Goal: Task Accomplishment & Management: Manage account settings

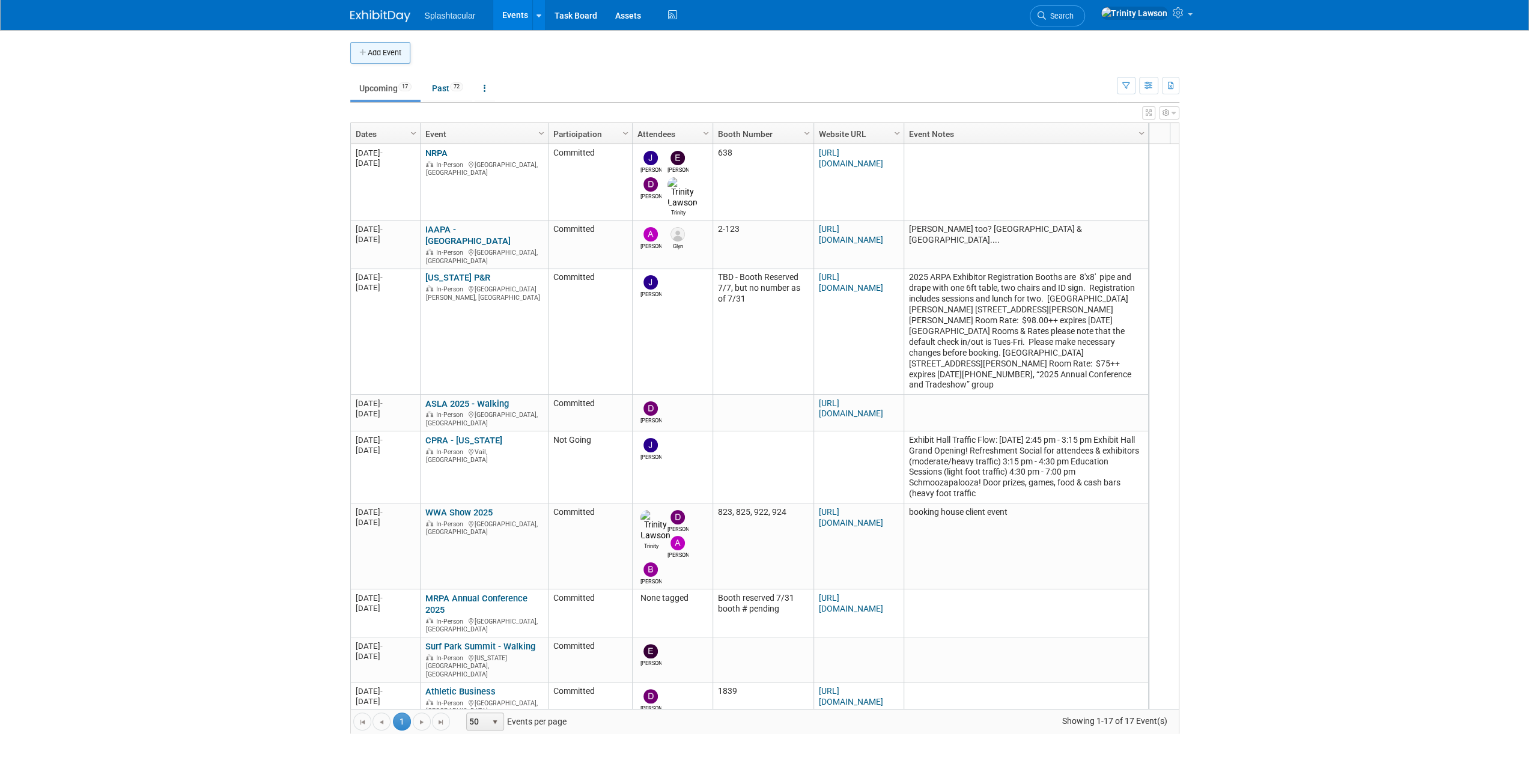
click at [385, 48] on button "Add Event" at bounding box center [380, 52] width 60 height 22
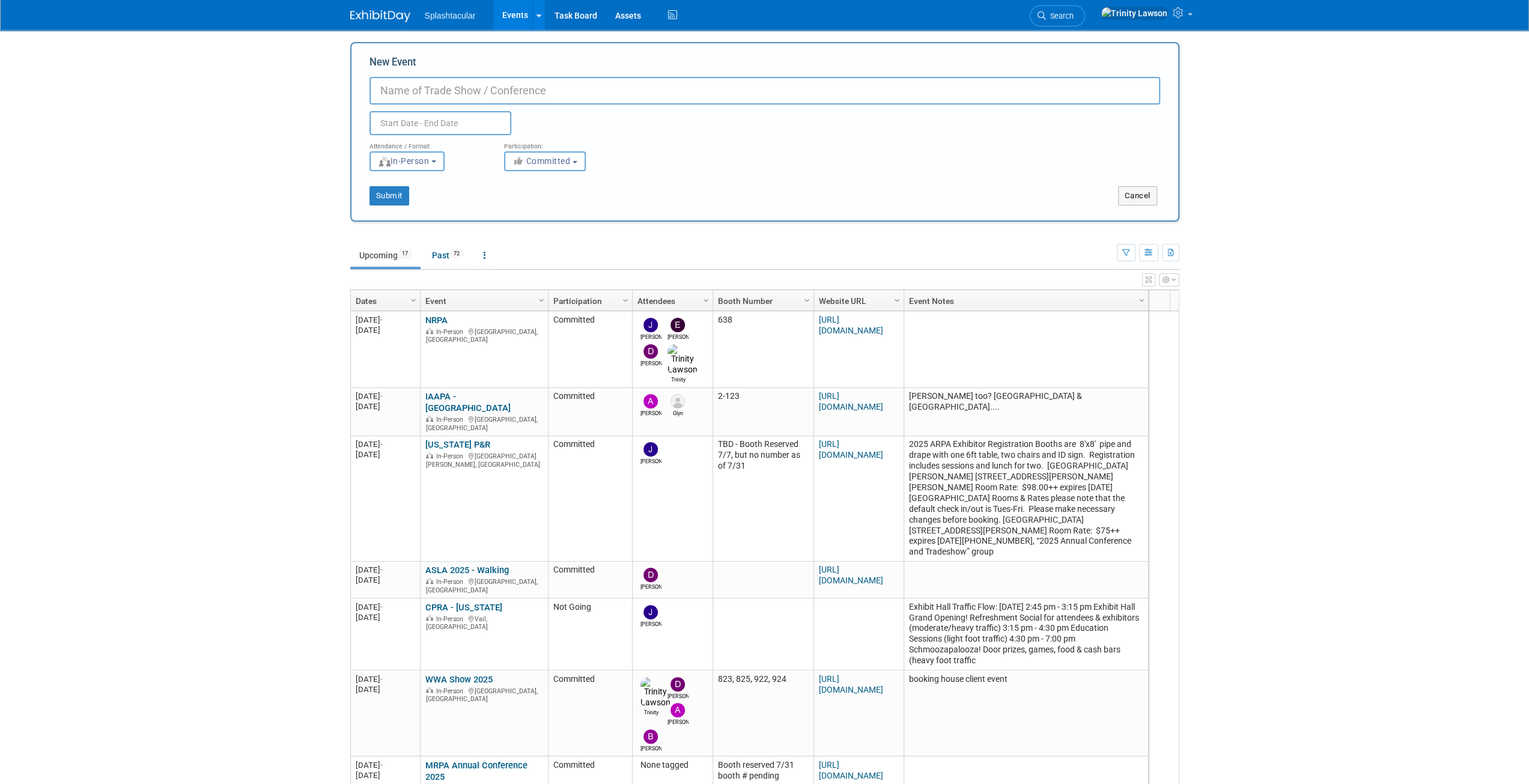
click at [425, 88] on input "New Event" at bounding box center [765, 90] width 791 height 27
click at [432, 103] on input "NRPA 2026" at bounding box center [765, 90] width 791 height 27
type input "NRPA 2026"
click at [436, 116] on input "text" at bounding box center [441, 123] width 142 height 24
click at [471, 144] on select "January February March April May June July August September October November De…" at bounding box center [444, 147] width 69 height 15
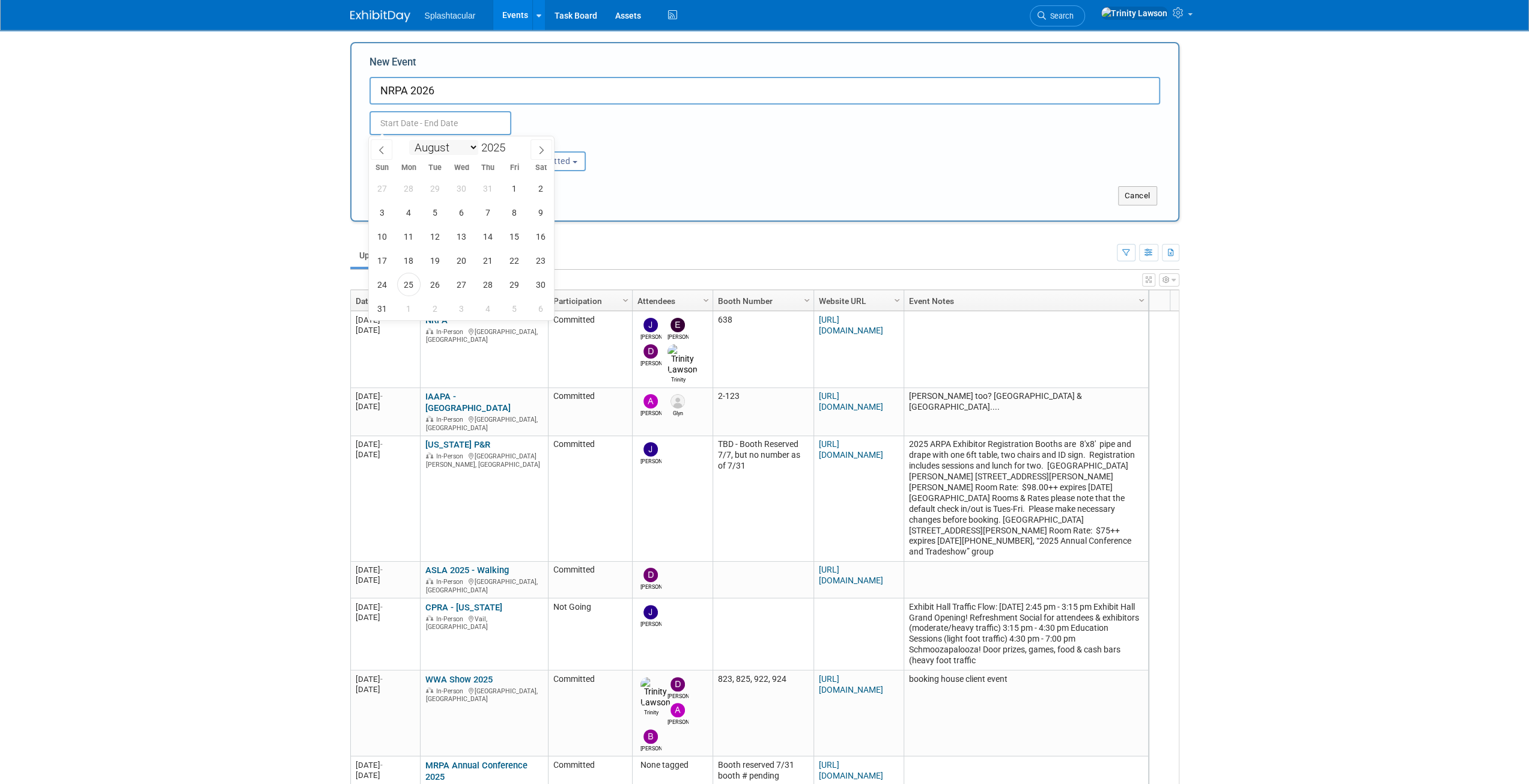
select select "8"
click at [409, 140] on select "January February March April May June July August September October November De…" at bounding box center [444, 147] width 69 height 15
click at [403, 283] on span "29" at bounding box center [408, 284] width 23 height 23
click at [467, 286] on span "1" at bounding box center [462, 284] width 23 height 23
type input "Sep 29, 2025 to Oct 1, 2025"
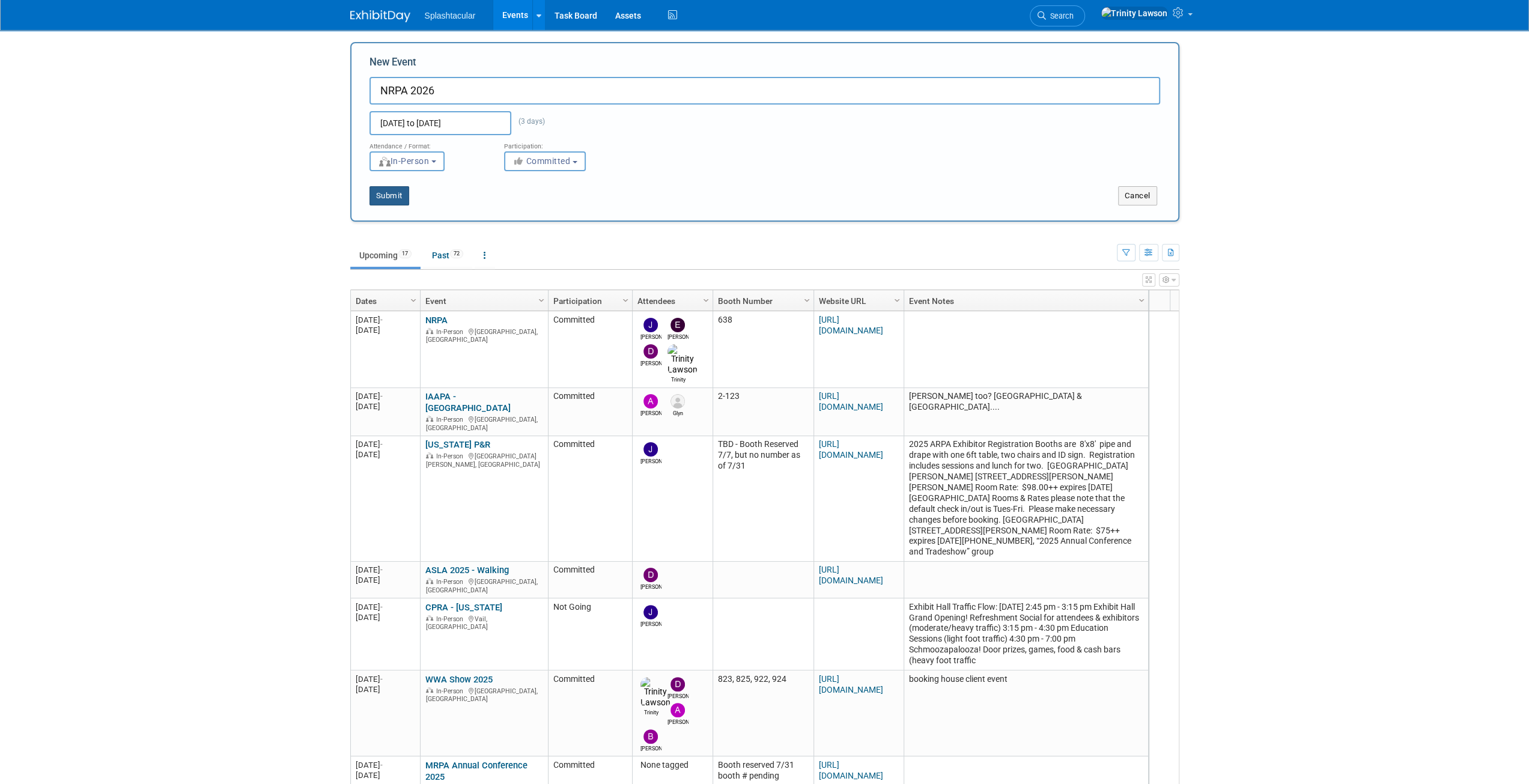
click at [398, 200] on button "Submit" at bounding box center [389, 196] width 40 height 19
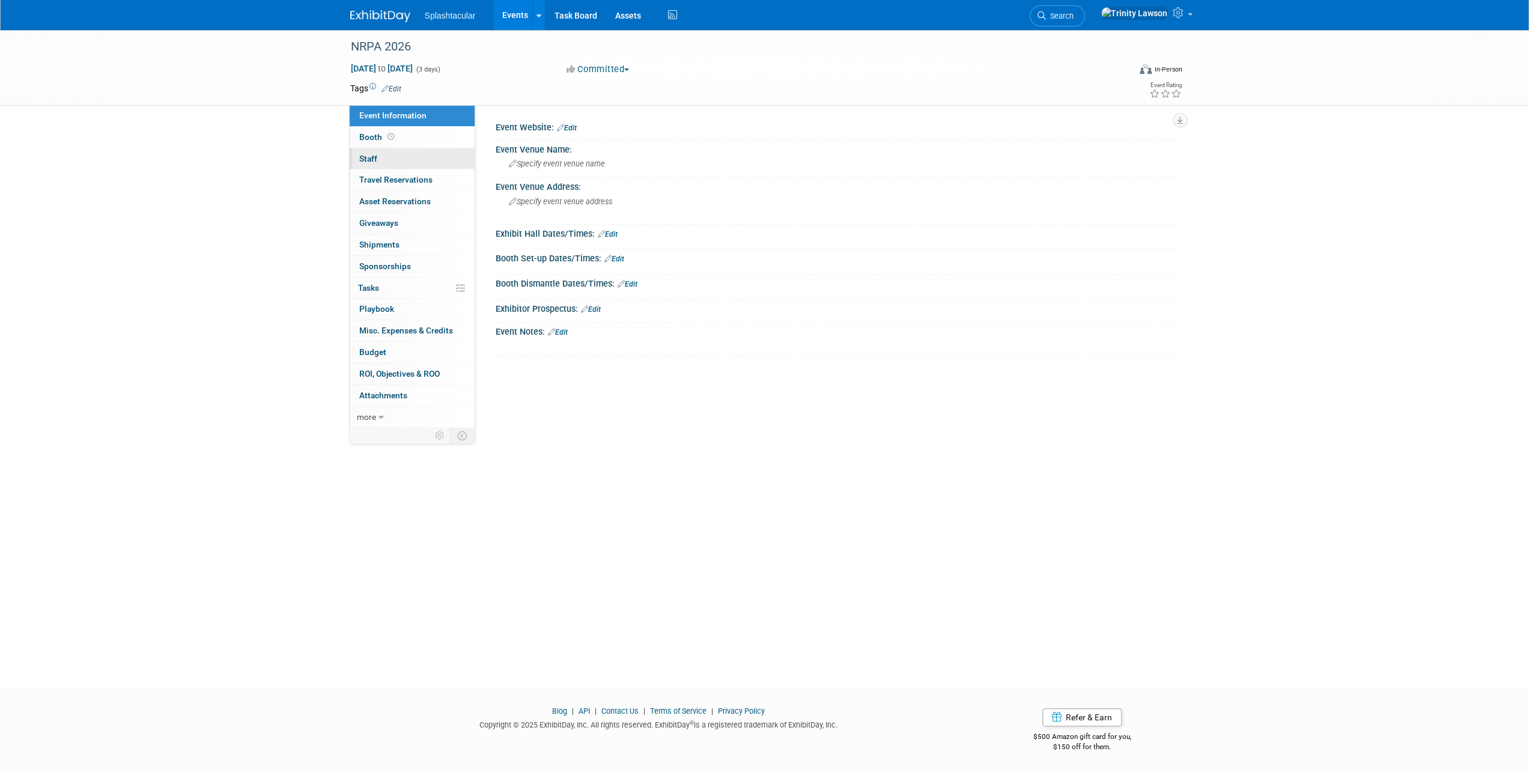
click at [427, 155] on link "0 Staff 0" at bounding box center [411, 159] width 125 height 21
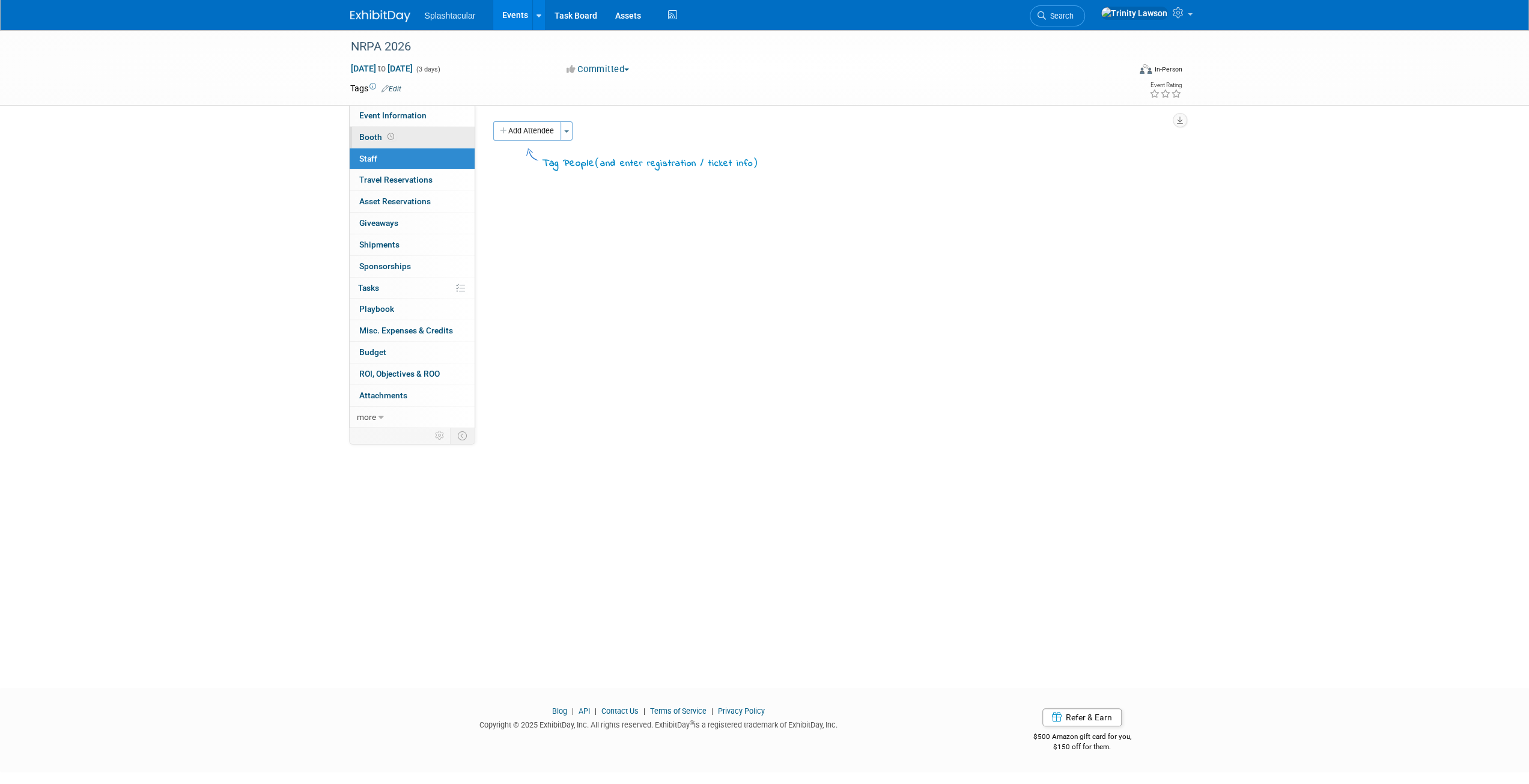
click at [435, 136] on link "Booth" at bounding box center [411, 137] width 125 height 21
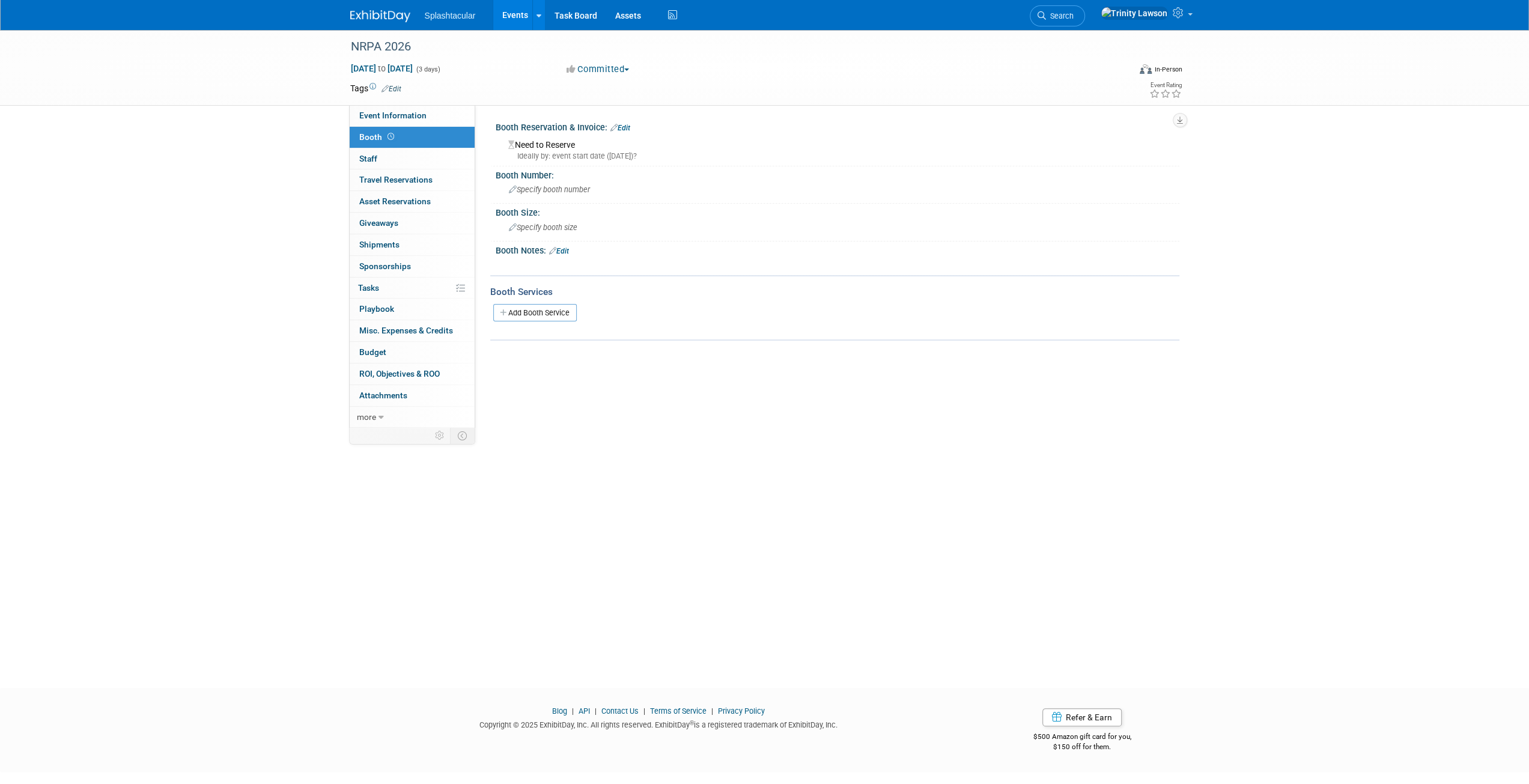
click at [561, 153] on div "Ideally by: event start date (Mon. Sep 29, 2025)?" at bounding box center [839, 156] width 662 height 10
click at [566, 140] on div "Need to Reserve Ideally by: event start date (Mon. Sep 29, 2025)?" at bounding box center [837, 148] width 666 height 26
click at [641, 123] on div "Booth Reservation & Invoice: Edit" at bounding box center [837, 126] width 683 height 15
click at [610, 136] on div "Need to Reserve Ideally by: event start date (Mon. Sep 29, 2025)?" at bounding box center [837, 148] width 666 height 26
click at [632, 129] on div "Booth Reservation & Invoice: Edit" at bounding box center [837, 126] width 683 height 15
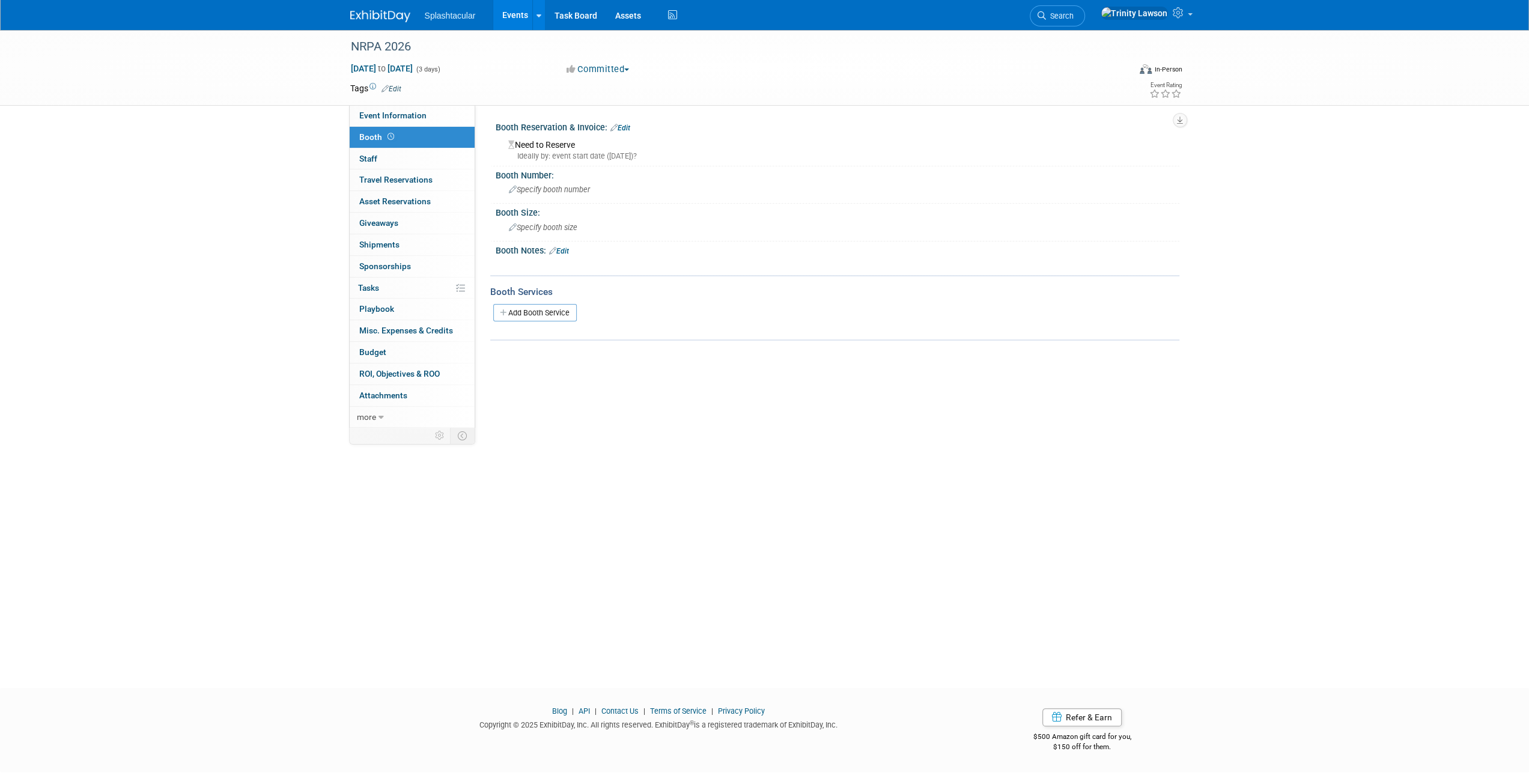
click at [629, 131] on link "Edit" at bounding box center [620, 127] width 20 height 8
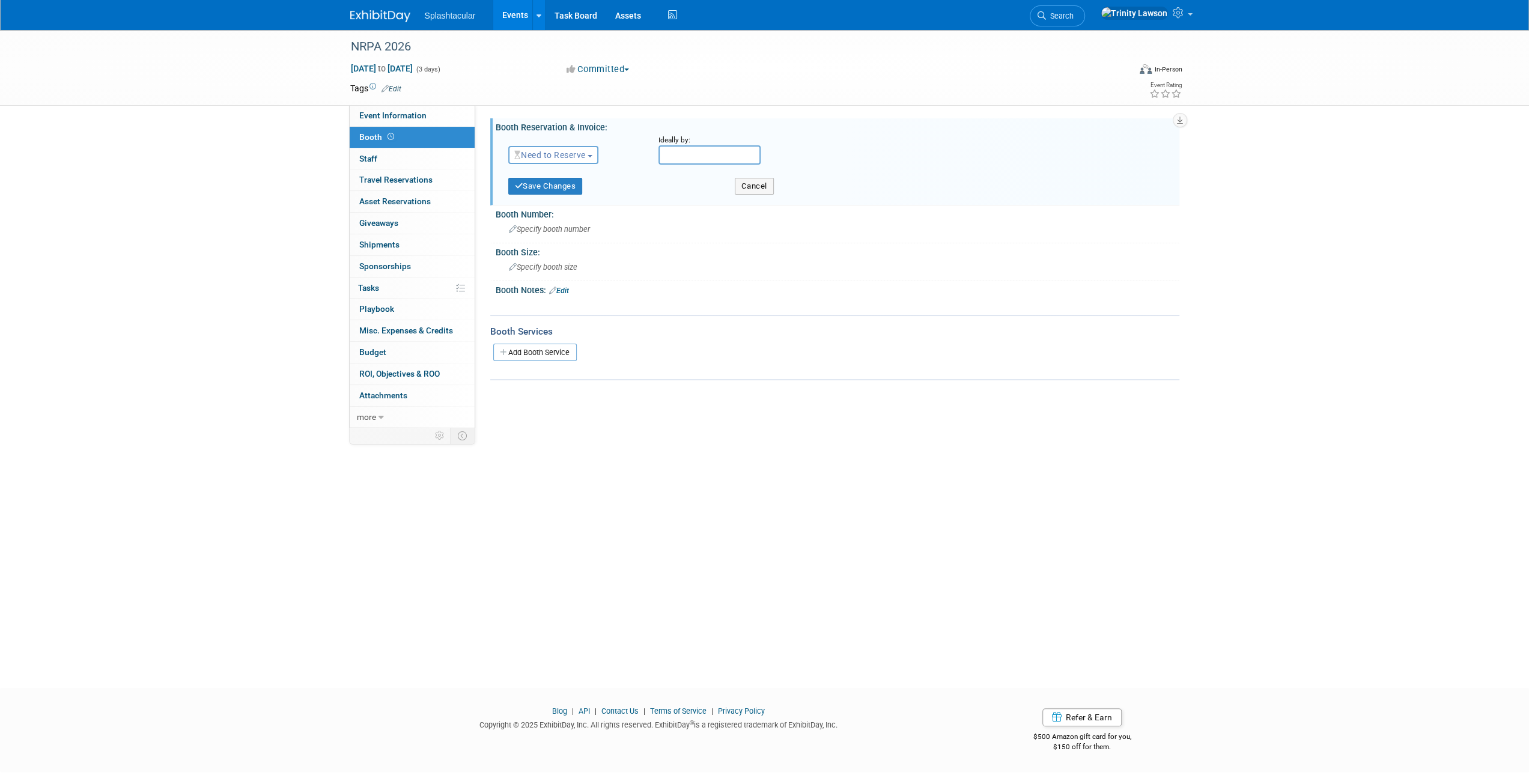
click at [592, 148] on button "Need to Reserve" at bounding box center [554, 155] width 90 height 18
click at [573, 186] on link "Reserved" at bounding box center [573, 192] width 128 height 17
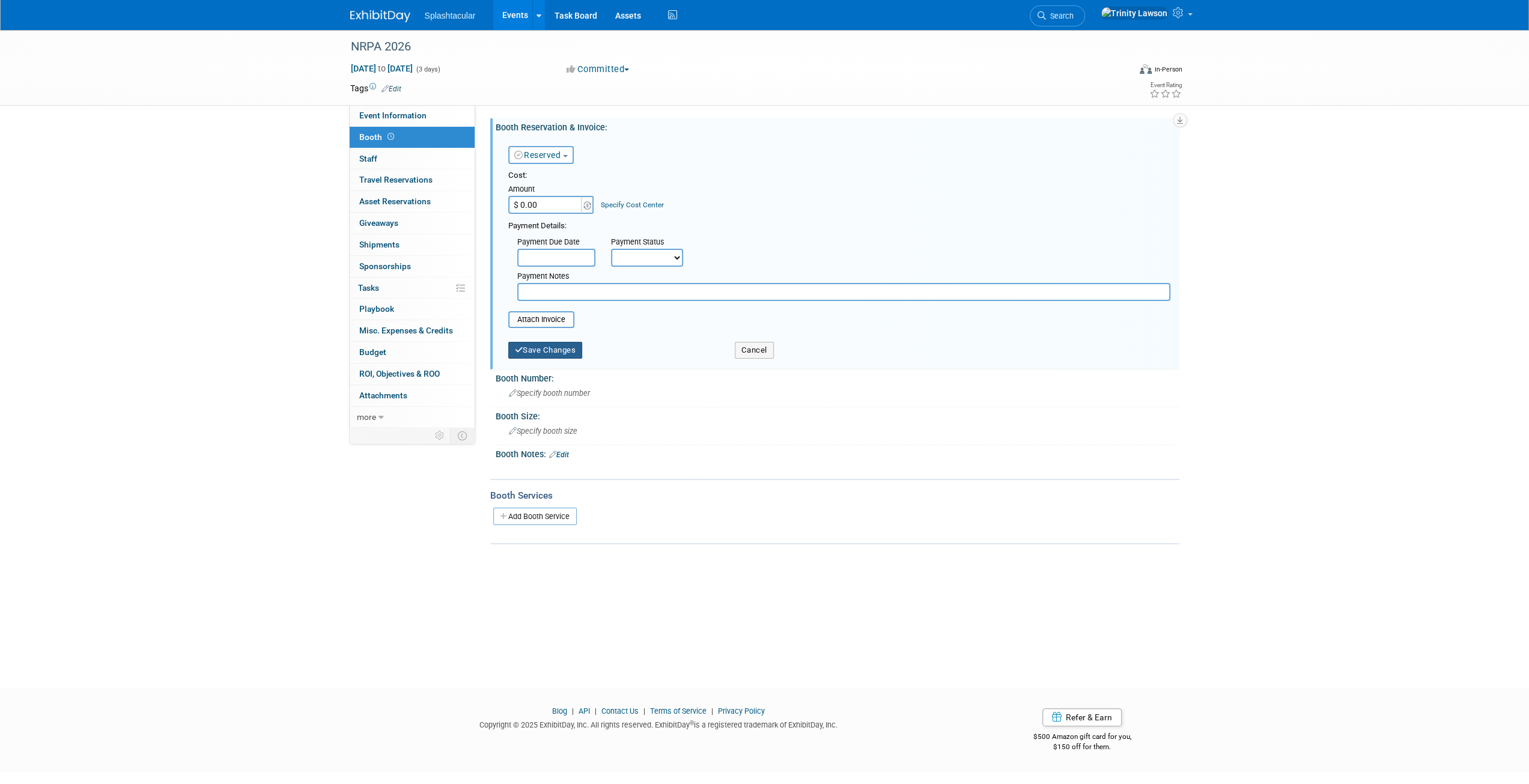
click at [559, 349] on button "Save Changes" at bounding box center [545, 350] width 74 height 17
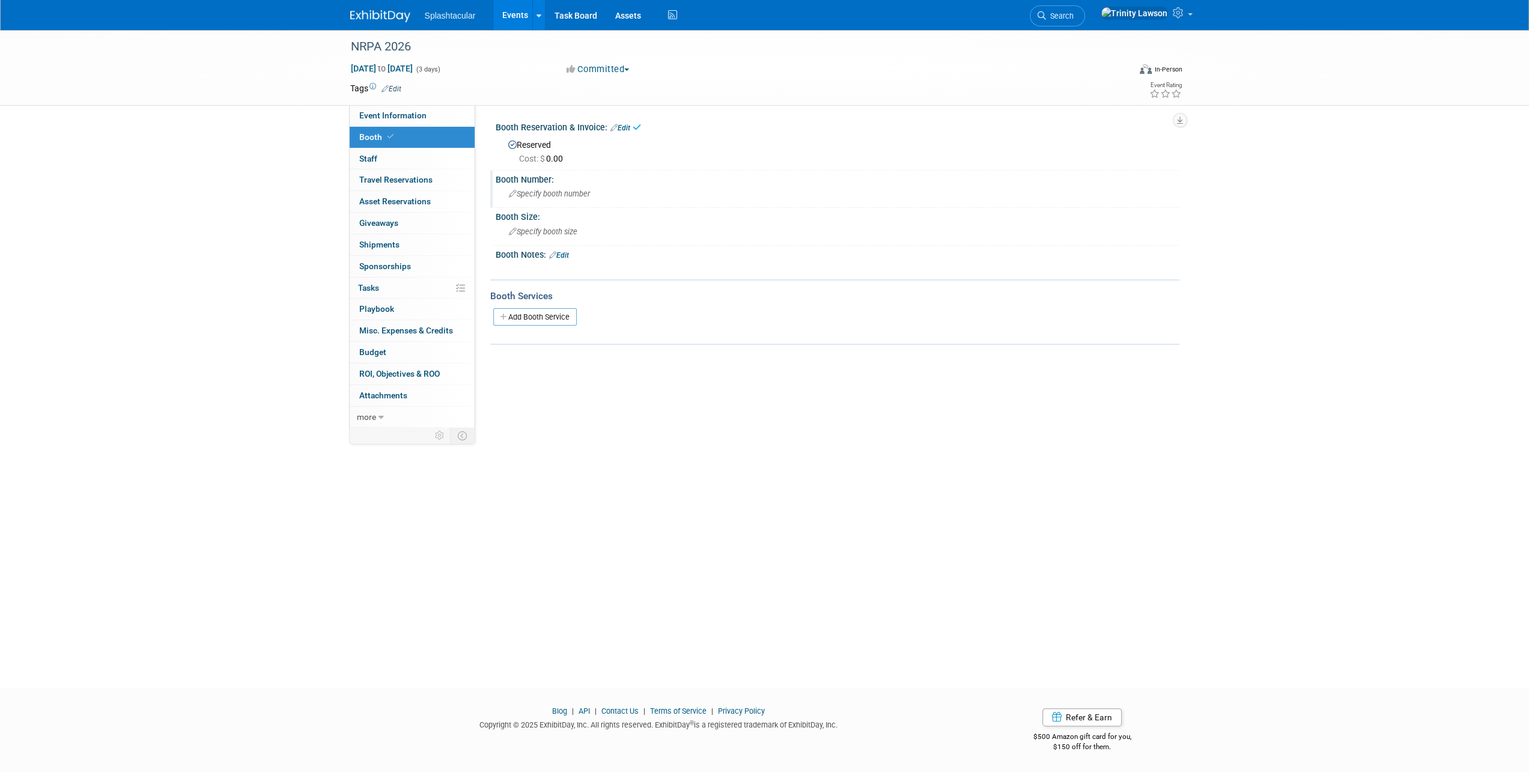
click at [582, 174] on div "Booth Number:" at bounding box center [837, 177] width 683 height 15
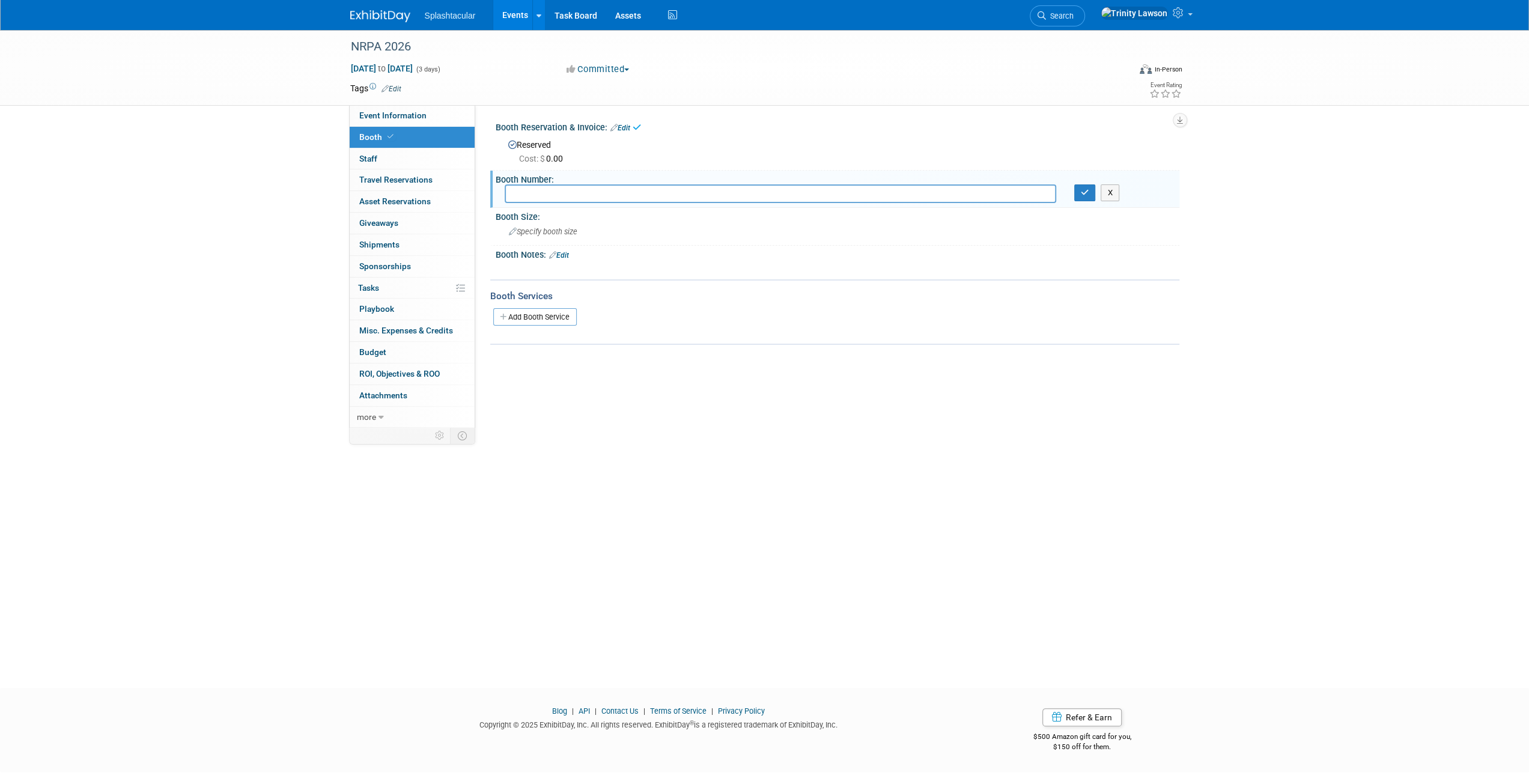
click at [579, 191] on input "text" at bounding box center [780, 194] width 552 height 19
click at [645, 198] on input "text" at bounding box center [780, 194] width 552 height 19
type input "1623"
click at [1080, 192] on icon "button" at bounding box center [1084, 193] width 8 height 8
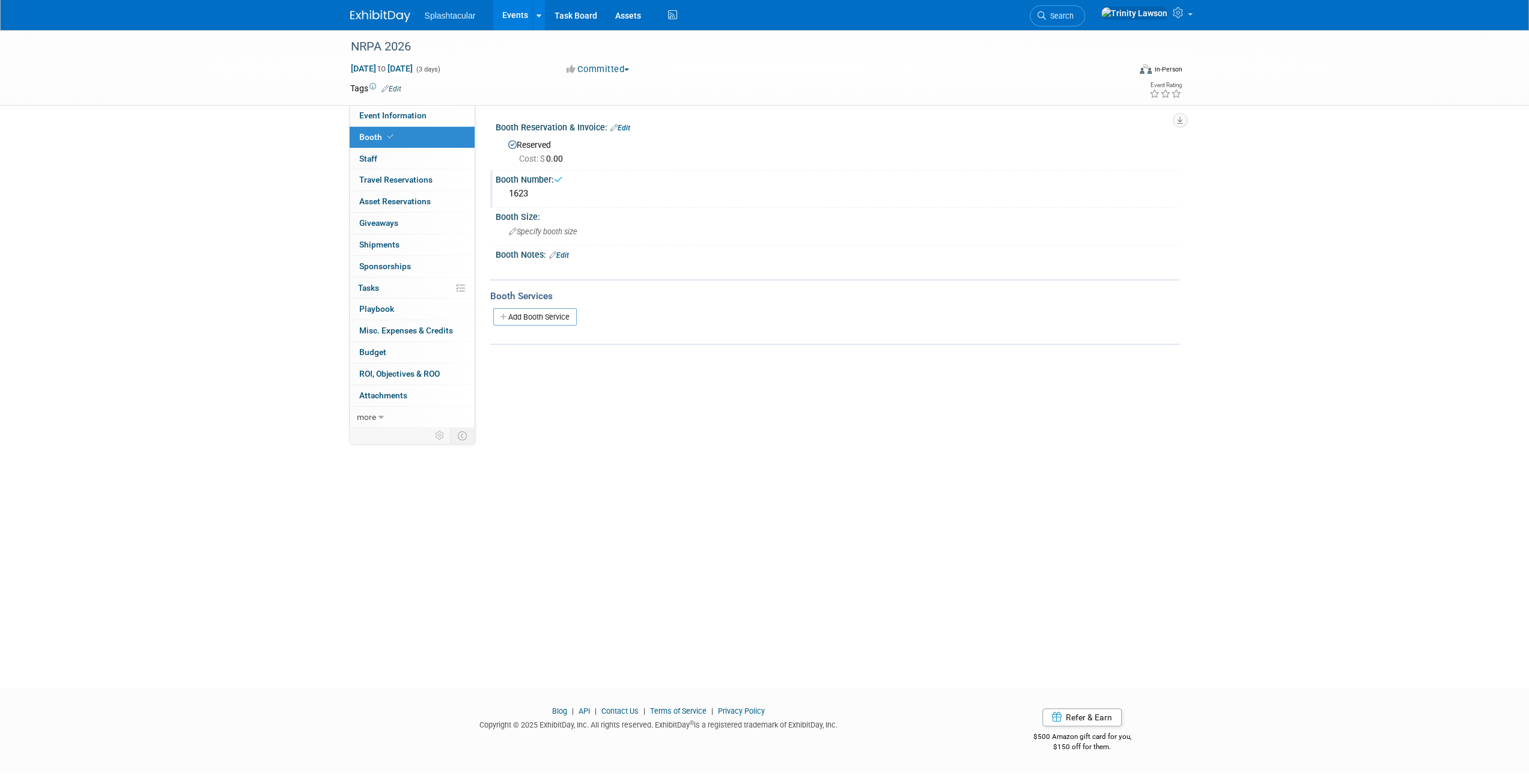
click at [800, 244] on div "Booth Size: Specify booth size" at bounding box center [835, 227] width 689 height 38
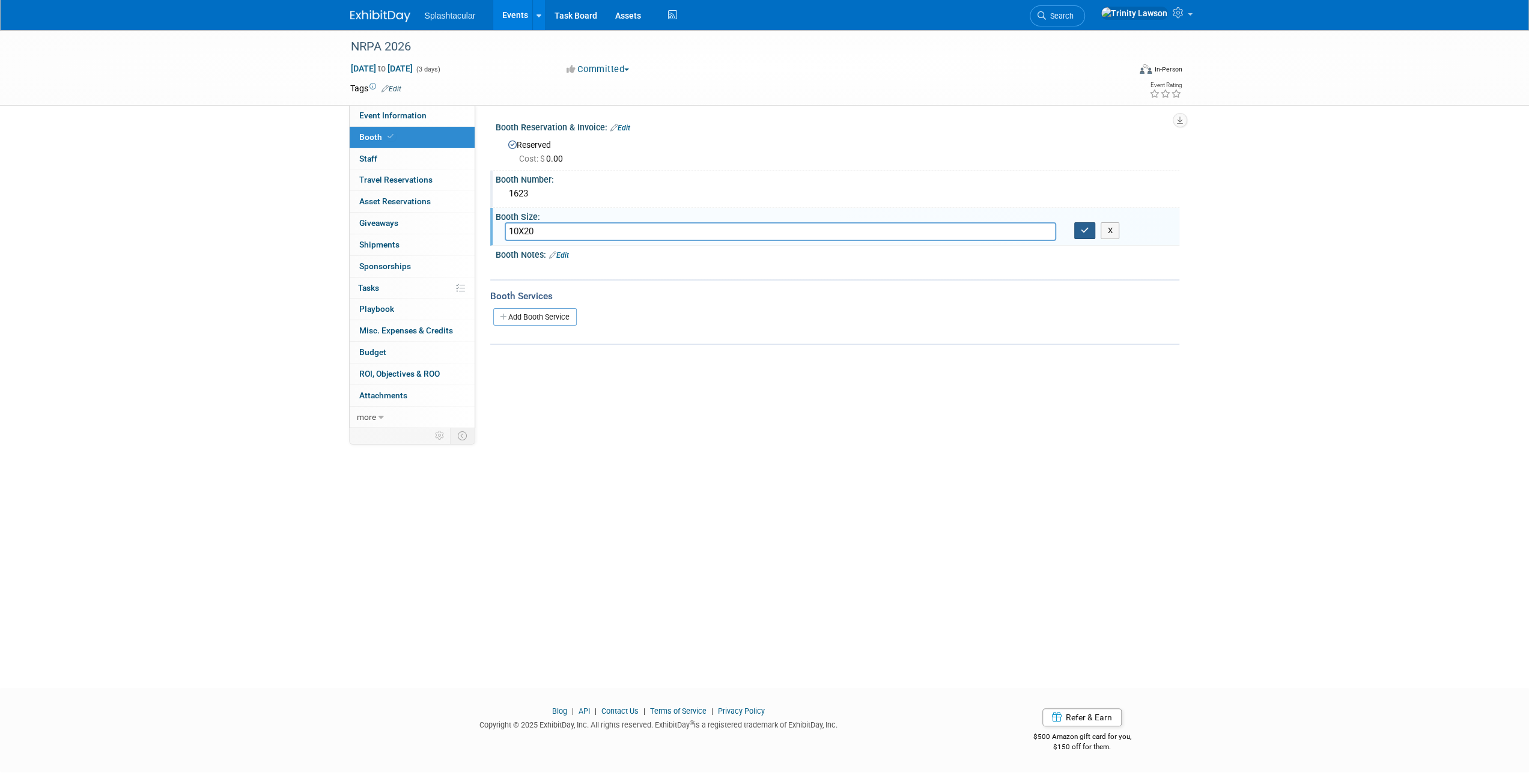
type input "10X20"
click at [1090, 231] on button "button" at bounding box center [1084, 230] width 22 height 17
